Goal: Transaction & Acquisition: Purchase product/service

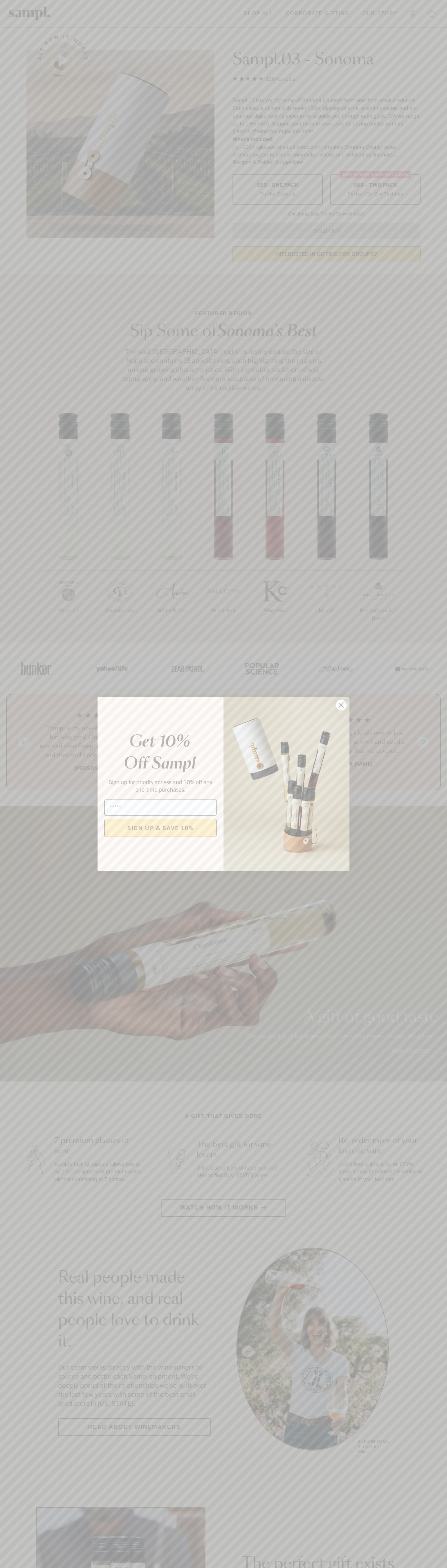
click at [341, 705] on icon "Close dialog" at bounding box center [341, 705] width 4 height 4
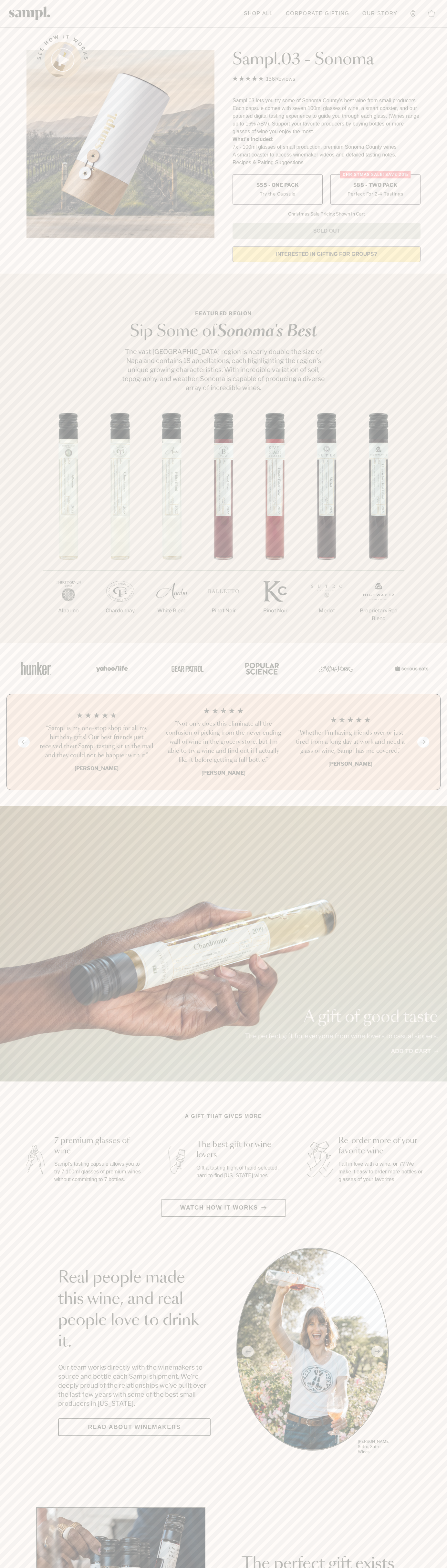
click at [375, 186] on span "$88 - Two Pack" at bounding box center [375, 185] width 44 height 7
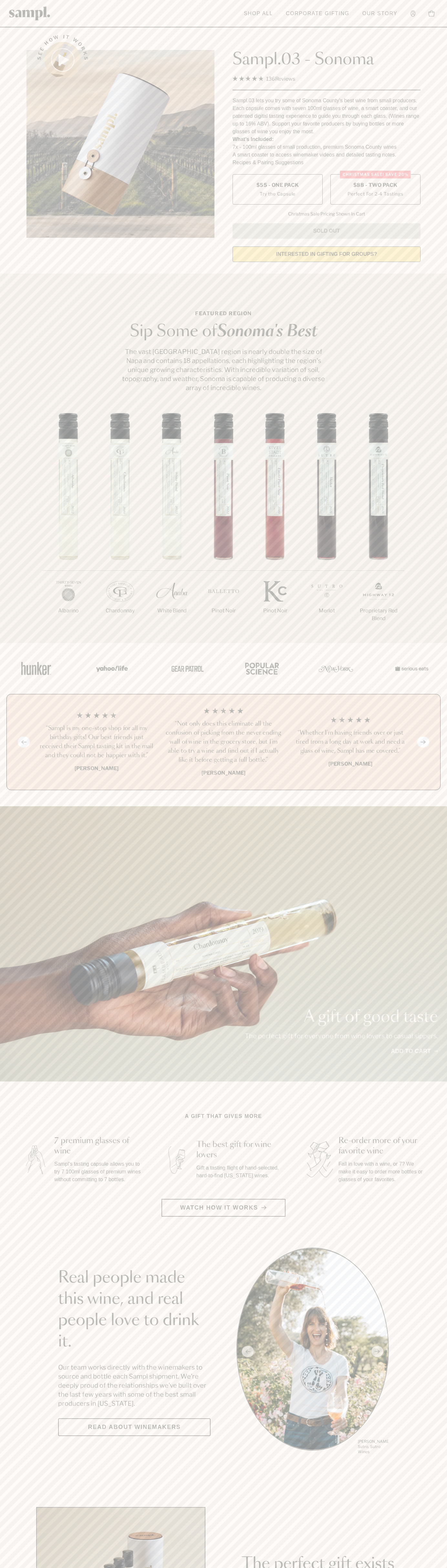
click at [96, 743] on h3 "“Sampl is my one-stop shop for all my birthday gifts! Our best friends just rec…" at bounding box center [96, 741] width 116 height 36
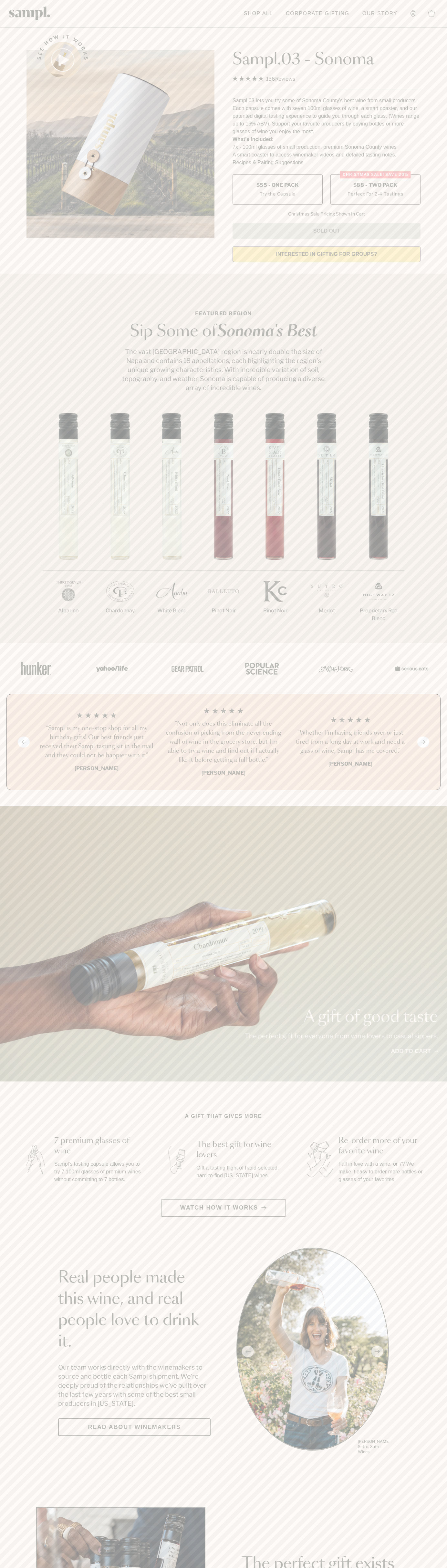
click at [285, 4] on header "Toggle navigation menu Shop All Corporate Gifting Our Story Account Story Shop …" at bounding box center [224, 13] width 447 height 27
click at [30, 1567] on html "Skip to main content Toggle navigation menu Shop All Corporate Gifting Our Stor…" at bounding box center [224, 1513] width 447 height 3026
click at [2, 968] on div "A gift of good taste The perfect gift for everyone from wine lovers to casual s…" at bounding box center [224, 944] width 447 height 275
click at [375, 190] on label "Christmas SALE! Save 20% $88 - Two Pack Perfect For 2-4 Tastings" at bounding box center [375, 189] width 90 height 30
click at [96, 743] on h3 "“Sampl is my one-stop shop for all my birthday gifts! Our best friends just rec…" at bounding box center [96, 741] width 116 height 36
